Goal: Communication & Community: Connect with others

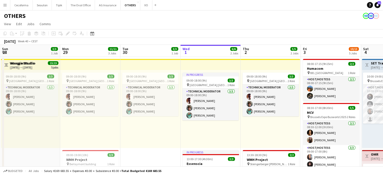
scroll to position [0, 120]
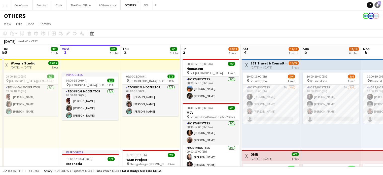
click at [378, 6] on icon "Notifications" at bounding box center [377, 5] width 3 height 3
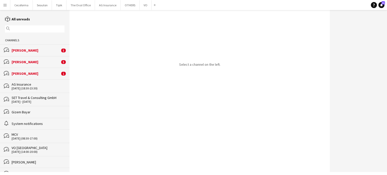
click at [21, 49] on div "[PERSON_NAME]" at bounding box center [36, 50] width 48 height 5
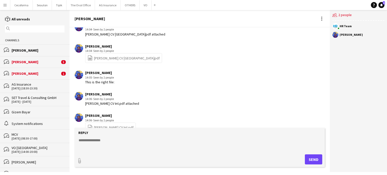
scroll to position [1078, 0]
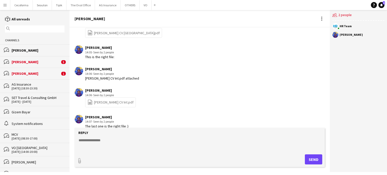
click at [24, 62] on div "[PERSON_NAME]" at bounding box center [36, 62] width 48 height 5
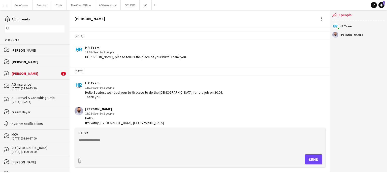
scroll to position [382, 0]
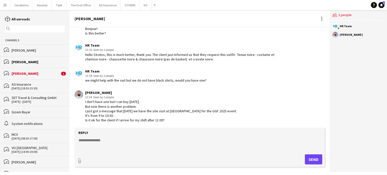
click at [21, 72] on div "[PERSON_NAME]" at bounding box center [36, 73] width 48 height 5
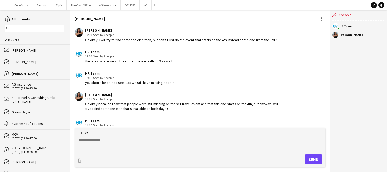
scroll to position [605, 0]
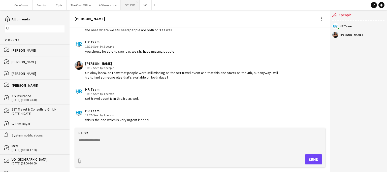
click at [124, 5] on button "OTHERS Close" at bounding box center [130, 5] width 19 height 10
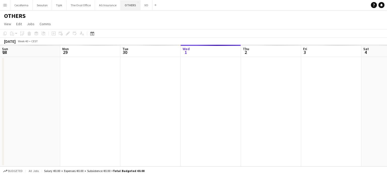
scroll to position [0, 120]
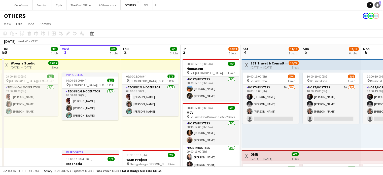
click at [378, 5] on icon at bounding box center [377, 5] width 3 height 3
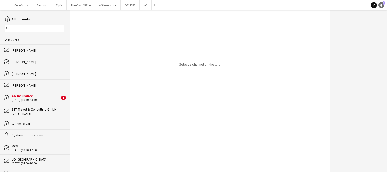
click at [378, 5] on div "Help Notifications 1" at bounding box center [379, 5] width 16 height 6
click at [25, 98] on div "AG Insurance" at bounding box center [36, 96] width 48 height 5
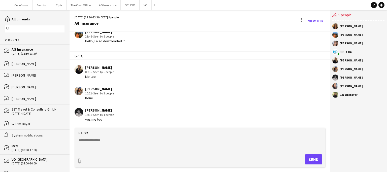
scroll to position [8, 0]
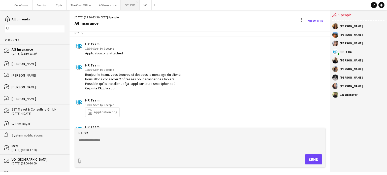
click at [129, 5] on button "OTHERS Close" at bounding box center [130, 5] width 19 height 10
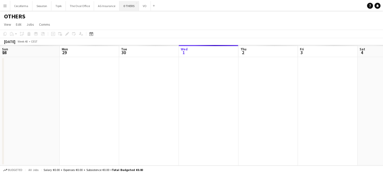
scroll to position [0, 120]
